Goal: Complete application form

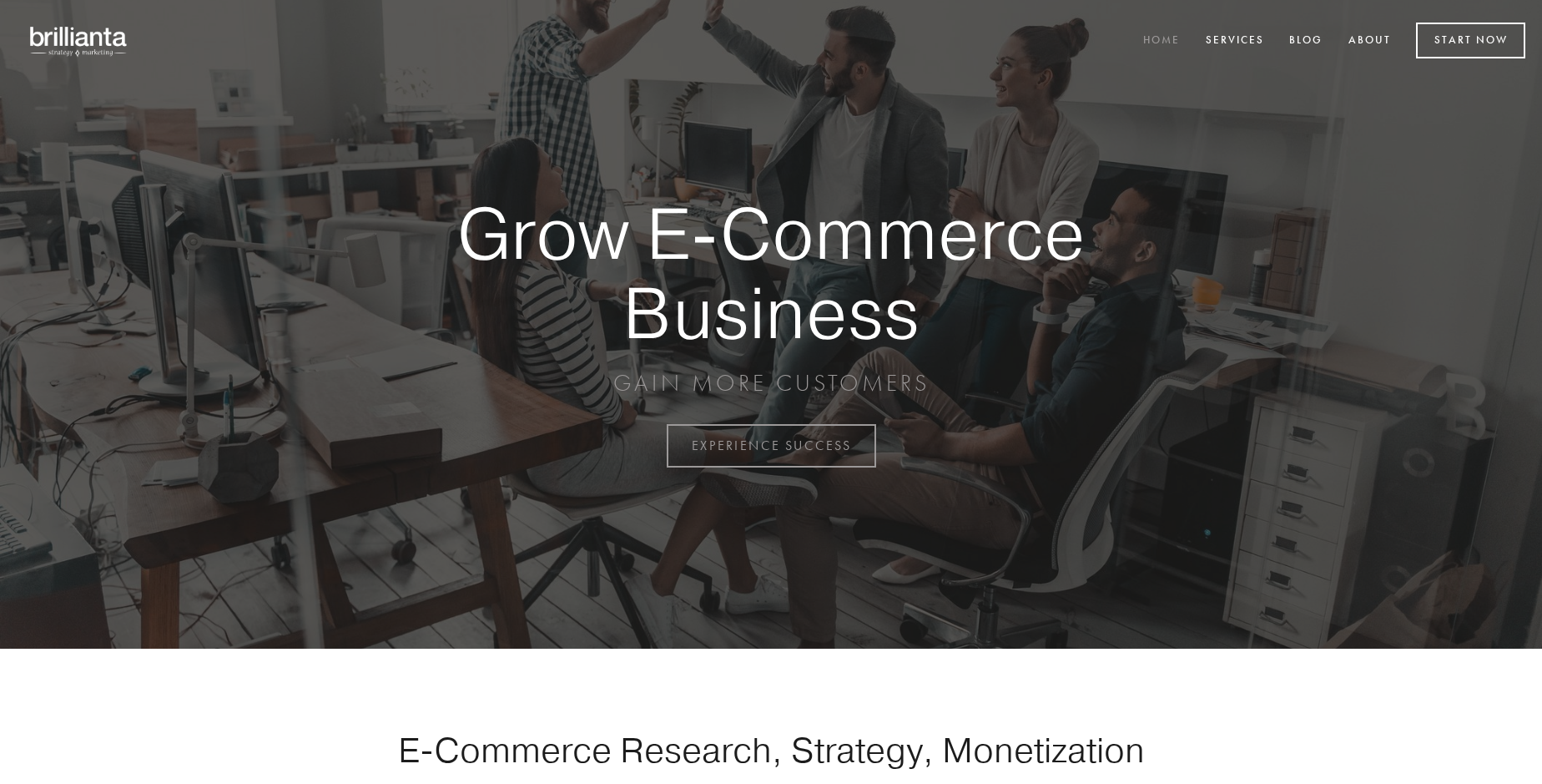
scroll to position [4376, 0]
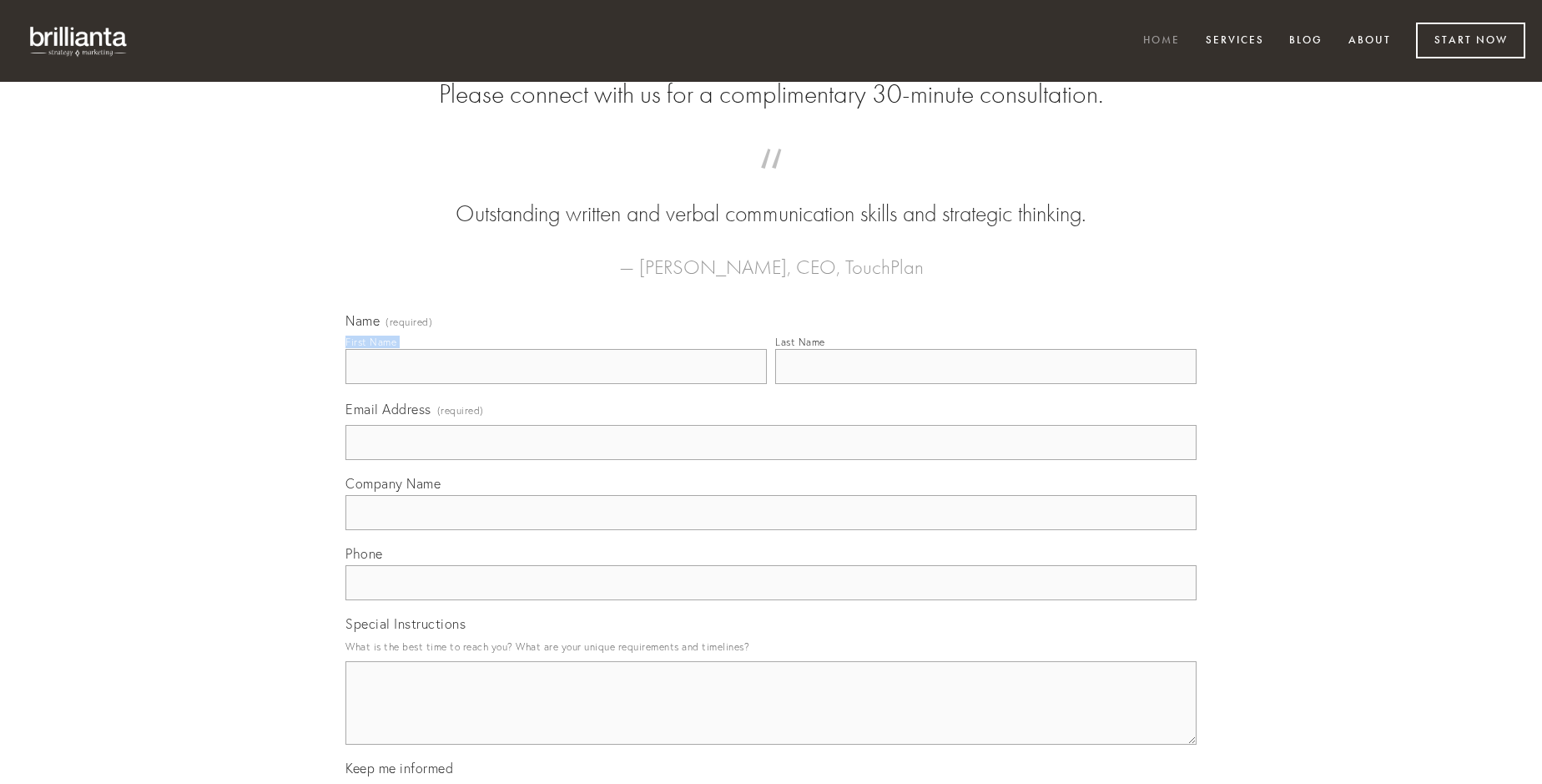
type input "[PERSON_NAME]"
click at [985, 384] on input "Last Name" at bounding box center [986, 366] width 422 height 35
type input "[PERSON_NAME]"
click at [771, 459] on input "Email Address (required)" at bounding box center [771, 442] width 851 height 35
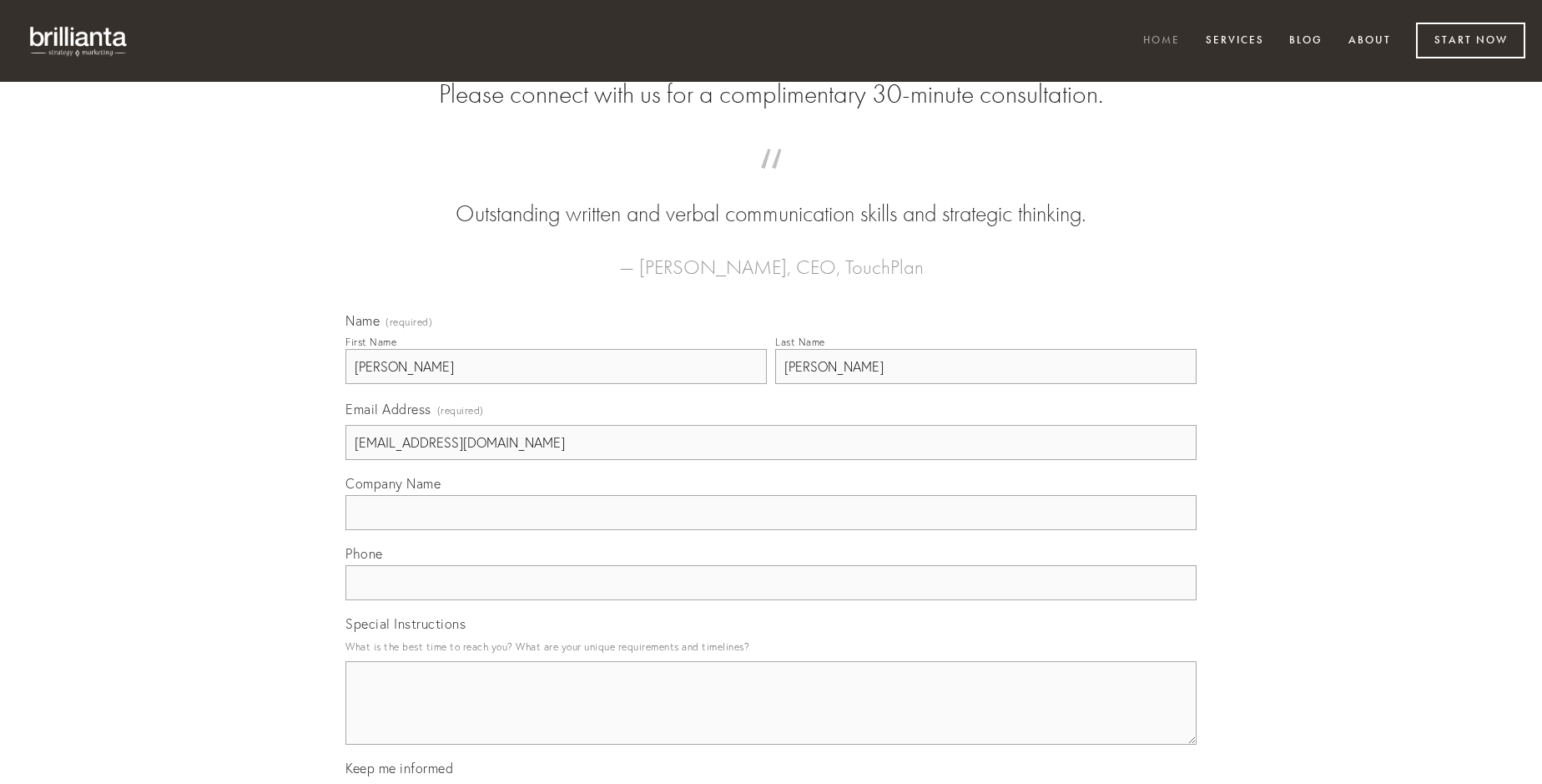
type input "[EMAIL_ADDRESS][DOMAIN_NAME]"
click at [771, 530] on input "Company Name" at bounding box center [771, 512] width 851 height 35
type input "a"
click at [771, 600] on input "text" at bounding box center [771, 583] width 851 height 35
click at [771, 718] on textarea "Special Instructions" at bounding box center [771, 702] width 851 height 84
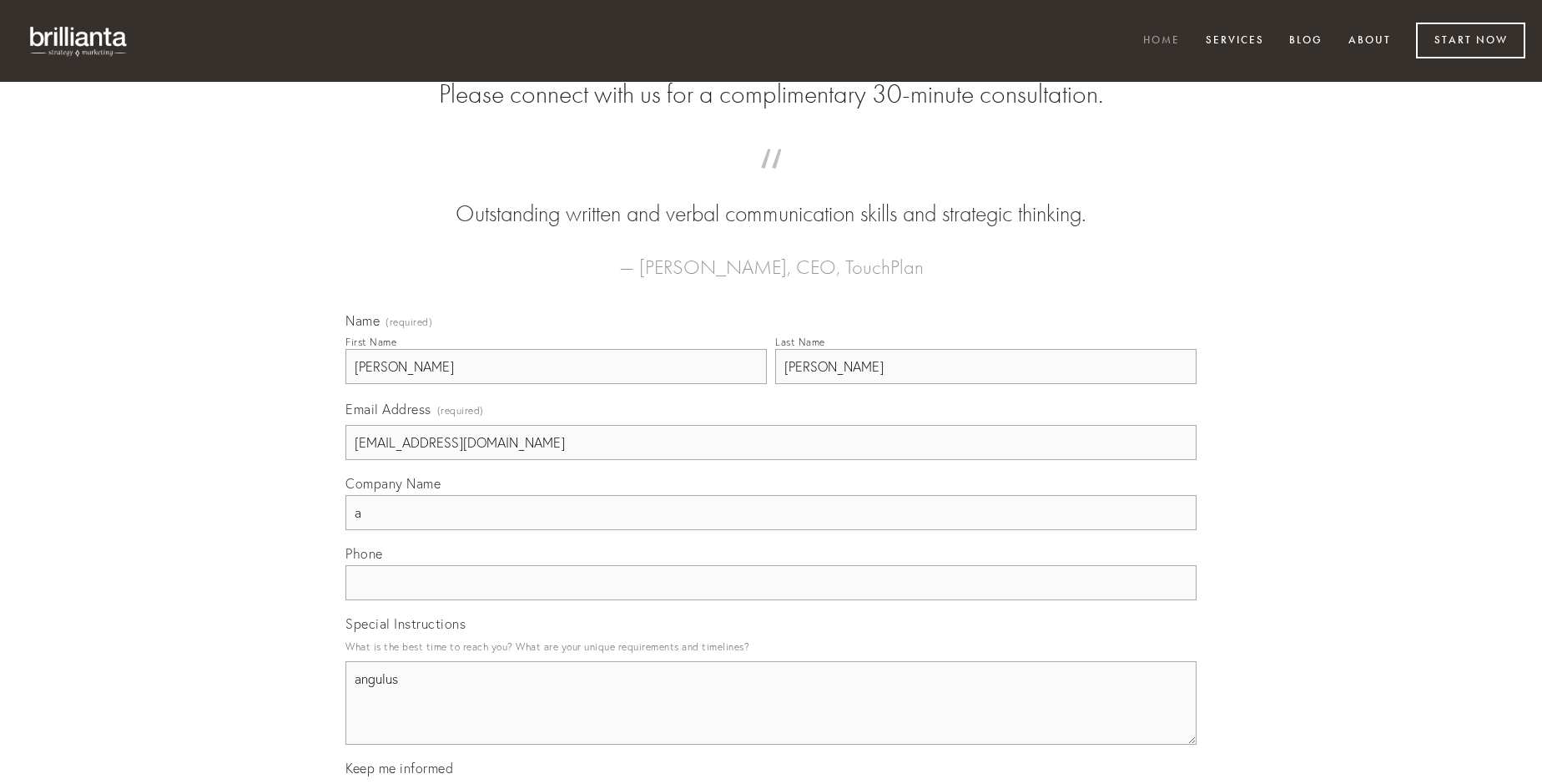
type textarea "angulus"
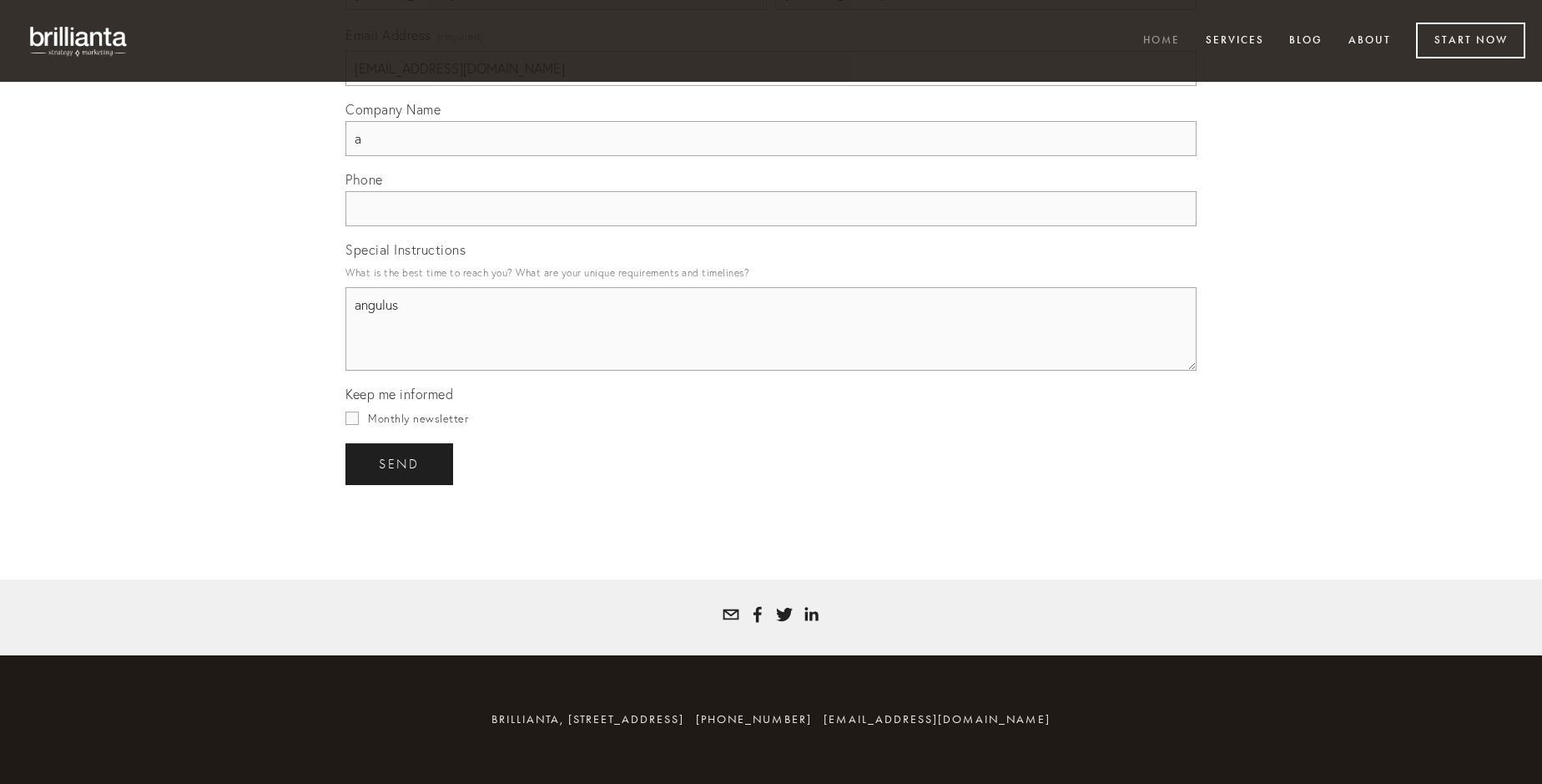
click at [401, 463] on span "send" at bounding box center [399, 464] width 40 height 15
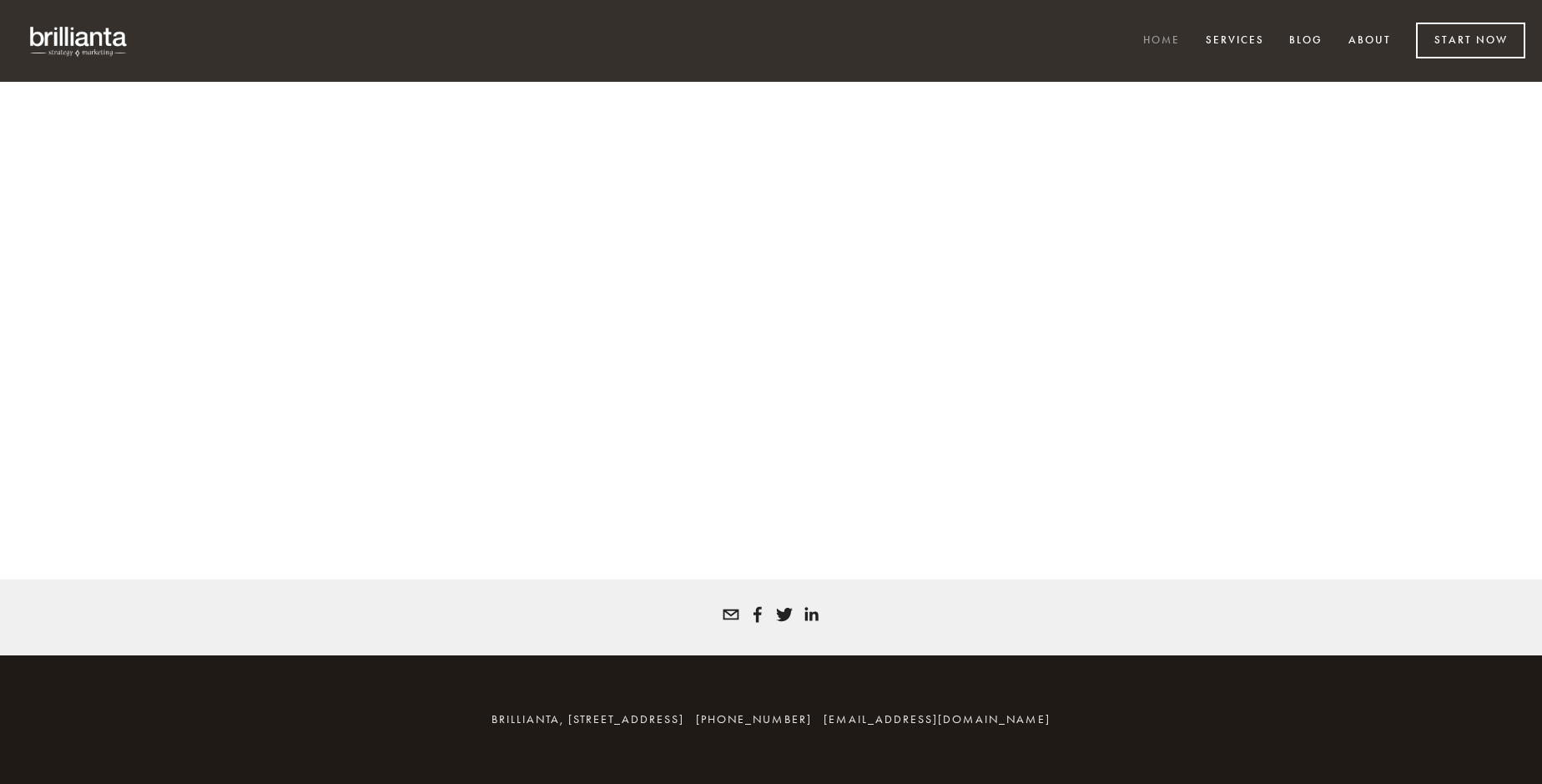
scroll to position [4352, 0]
